Goal: Contribute content: Contribute content

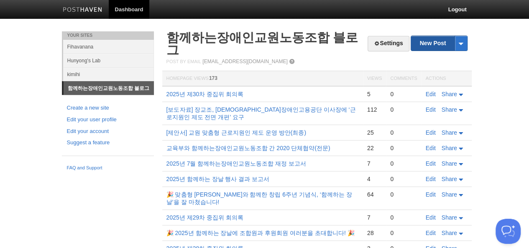
click at [439, 43] on link "New Post" at bounding box center [439, 43] width 56 height 15
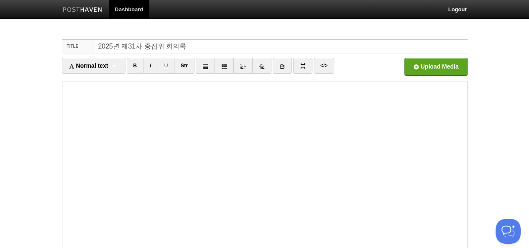
type input "2025년 제31차 중집위 회의록"
click at [323, 66] on link "</>" at bounding box center [324, 66] width 21 height 16
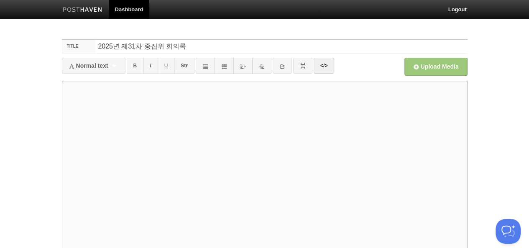
paste textarea "<!LOREMIP dolo> <sita cons="ad"> <elit> <sedd eiusmod="TEM-1"> <inci utla="etdo…"
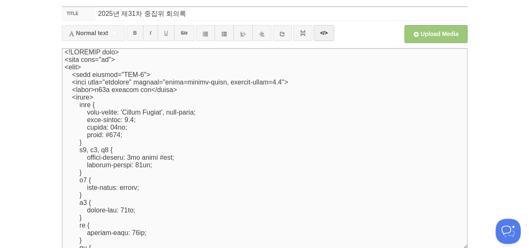
scroll to position [2276, 0]
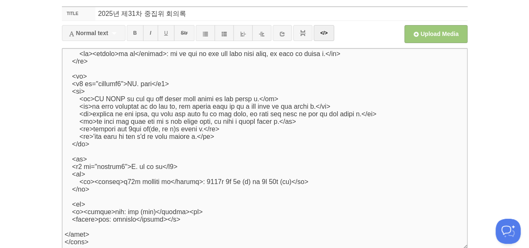
type textarea "<!LOREMIP dolo> <sita cons="ad"> <elit> <sedd eiusmod="TEM-1"> <inci utla="etdo…"
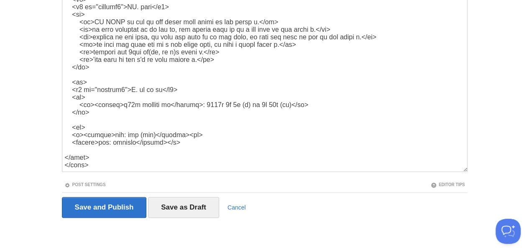
click at [64, 182] on link "Post Settings" at bounding box center [84, 184] width 41 height 5
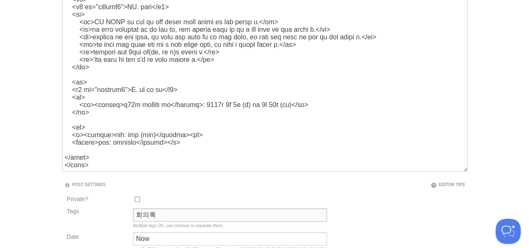
type input "회의록"
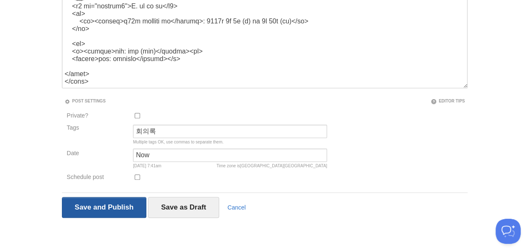
click at [62, 197] on input "Save and Publish" at bounding box center [104, 207] width 85 height 21
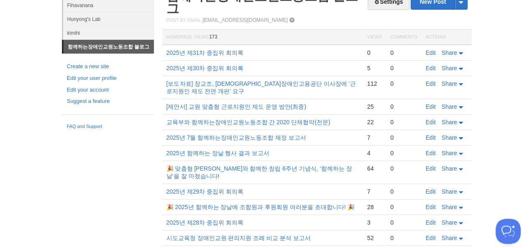
scroll to position [47, 0]
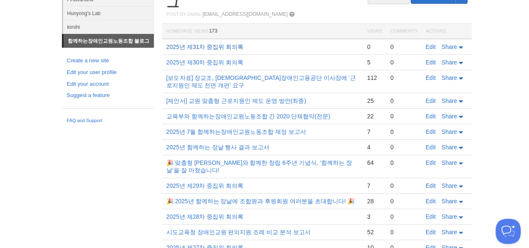
click at [167, 44] on link "2025년 제31차 중집위 회의록" at bounding box center [205, 47] width 77 height 7
